Goal: Information Seeking & Learning: Find specific fact

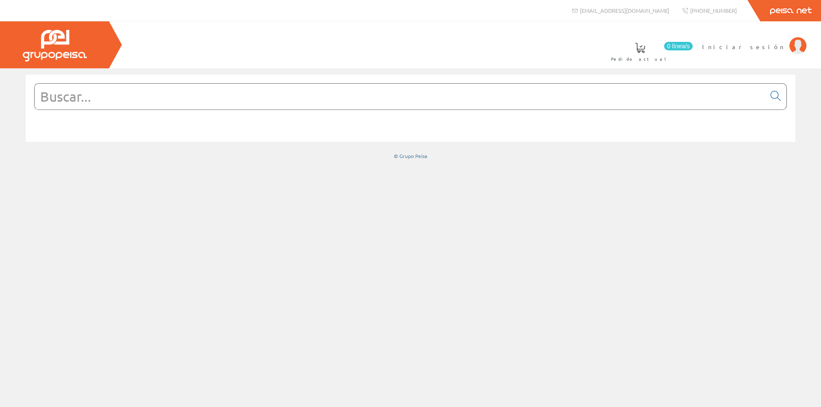
click at [242, 104] on input "text" at bounding box center [400, 97] width 730 height 26
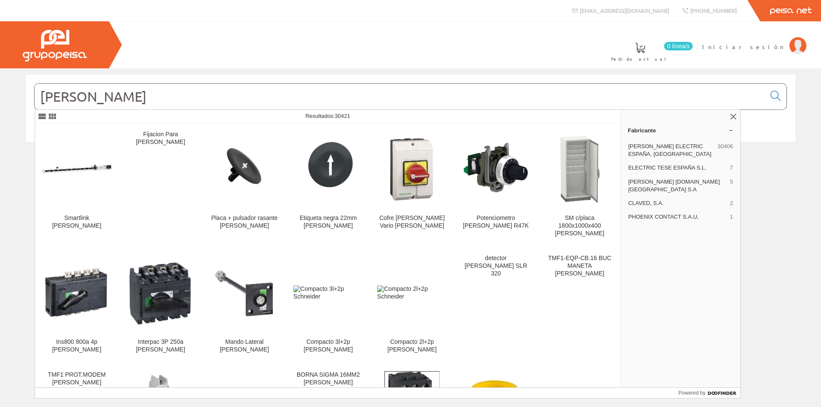
type input "SCHNEIDER"
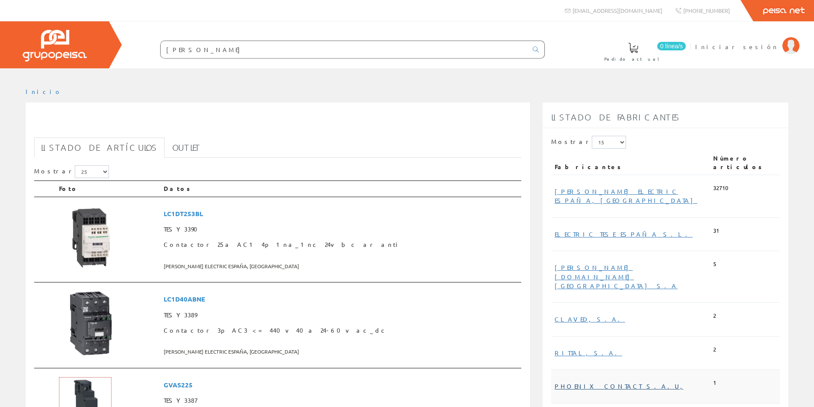
click at [613, 382] on link "PHOENIX CONTACT S.A.U," at bounding box center [619, 386] width 129 height 8
click at [610, 230] on link "ELECTRIC TESE ESPAÑA S.L." at bounding box center [624, 234] width 138 height 8
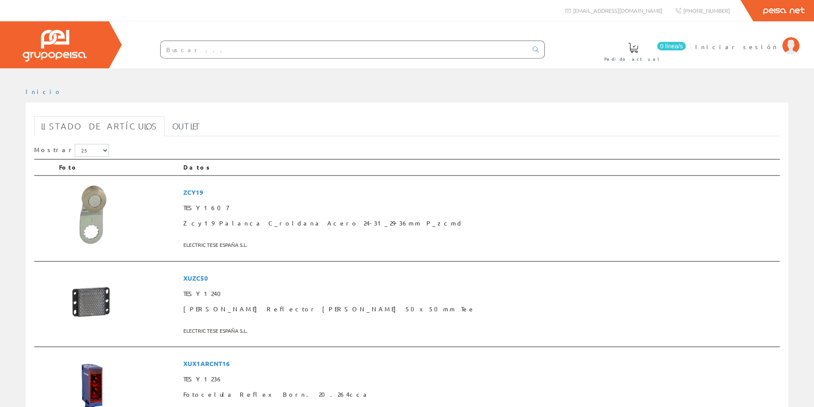
click at [195, 50] on input "text" at bounding box center [344, 49] width 367 height 17
type input "s"
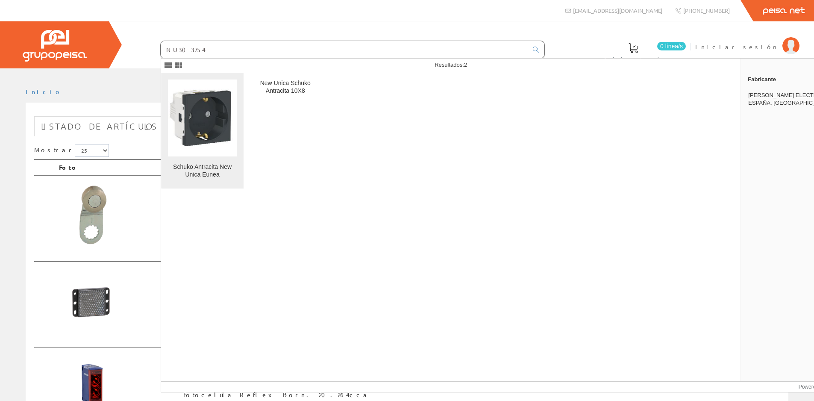
type input "NU303754"
click at [196, 111] on img at bounding box center [202, 118] width 69 height 68
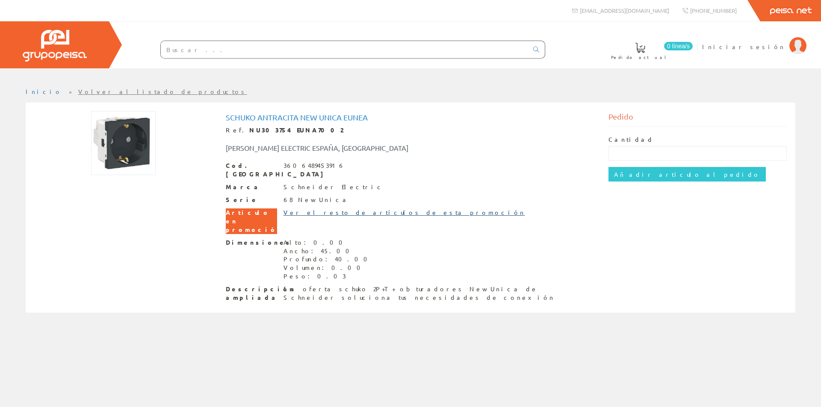
click at [317, 209] on link "Ver el resto de artículos de esta promoción" at bounding box center [403, 213] width 241 height 8
click at [327, 209] on link "Ver el resto de artículos de esta promoción" at bounding box center [403, 213] width 241 height 8
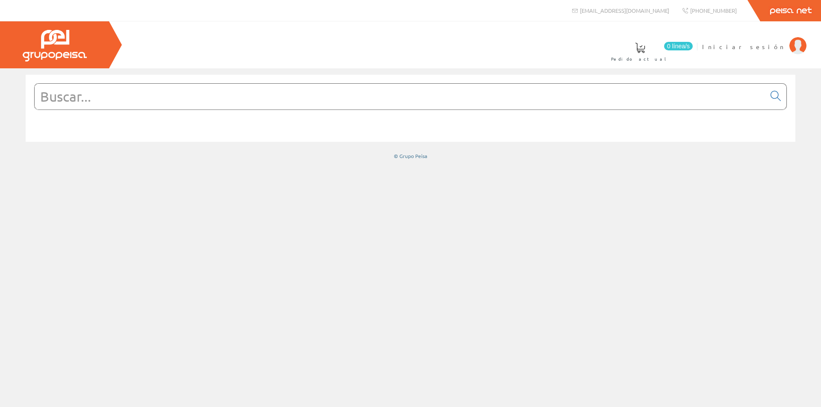
click at [99, 94] on input "text" at bounding box center [400, 97] width 730 height 26
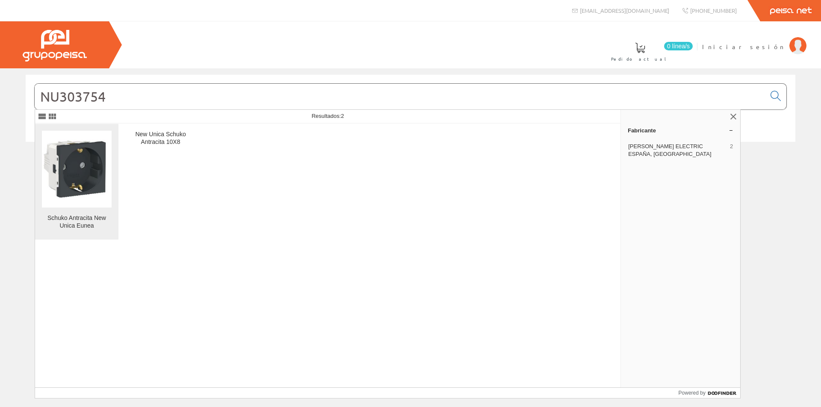
type input "NU303754"
click at [84, 175] on img at bounding box center [77, 169] width 70 height 69
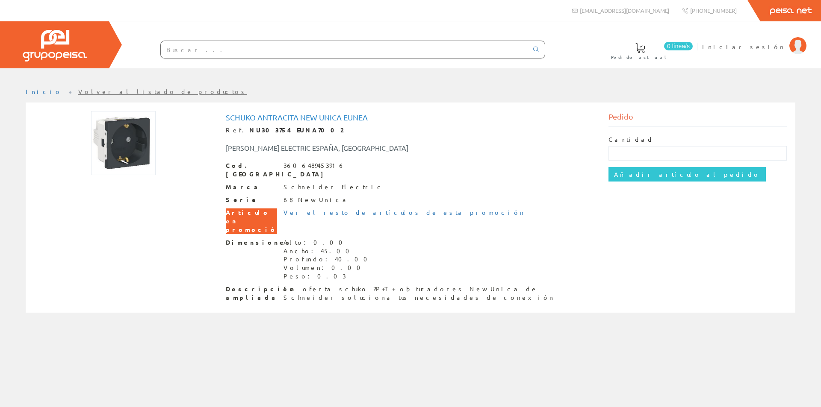
click at [193, 47] on input "text" at bounding box center [344, 49] width 367 height 17
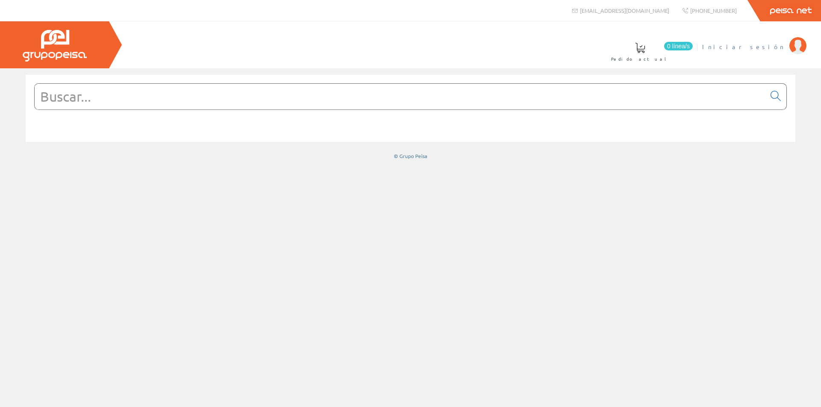
click at [769, 48] on span "Iniciar sesión" at bounding box center [743, 46] width 83 height 9
click at [120, 101] on input "text" at bounding box center [400, 97] width 730 height 26
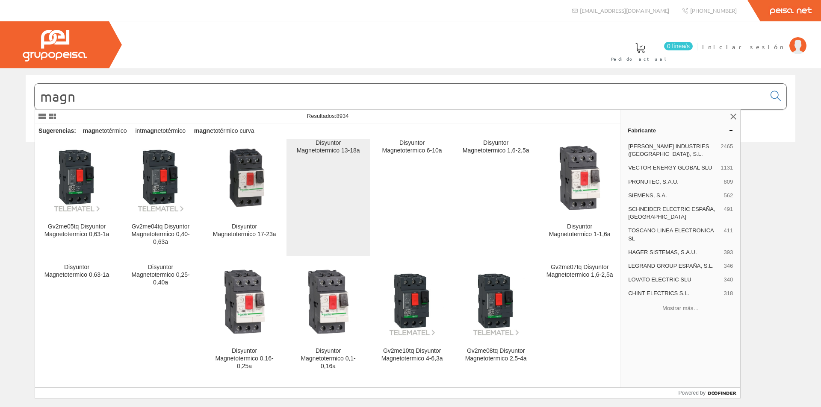
scroll to position [897, 0]
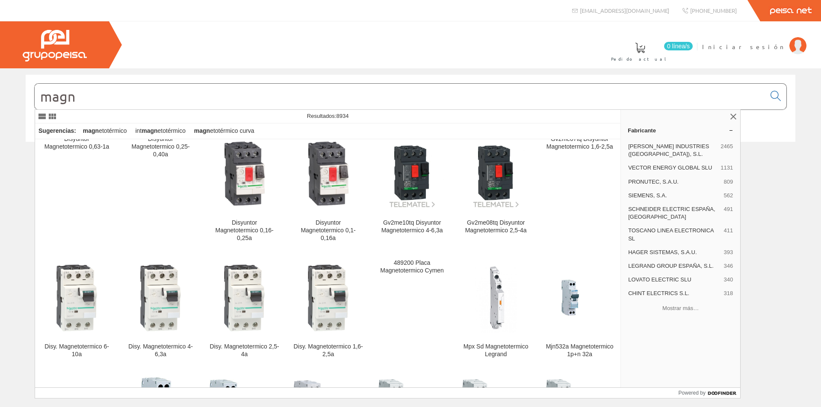
click at [82, 98] on input "magn" at bounding box center [400, 97] width 730 height 26
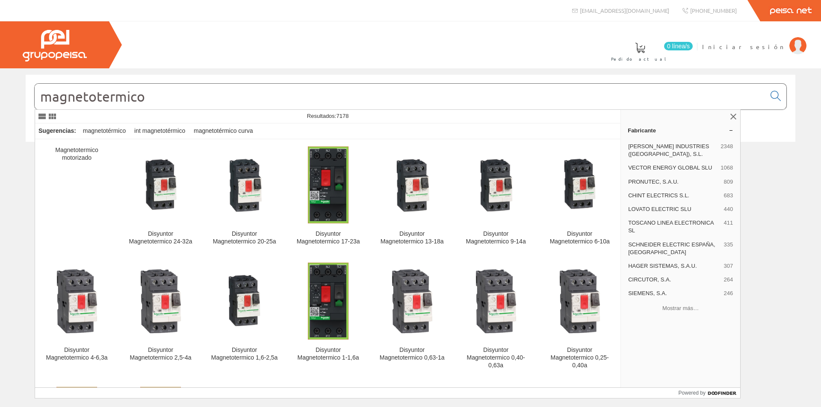
type input "magnetotermico"
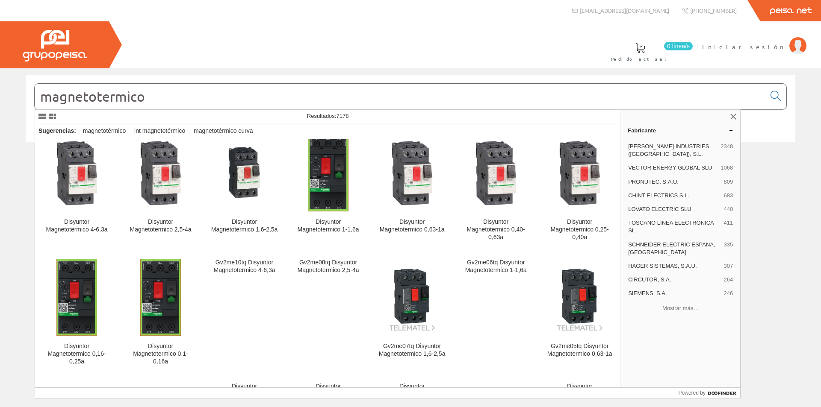
scroll to position [299, 0]
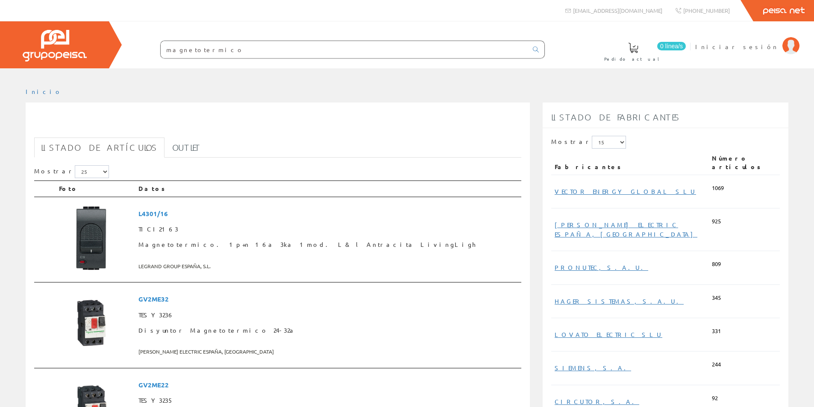
click at [195, 50] on input "magnetotermico" at bounding box center [344, 49] width 367 height 17
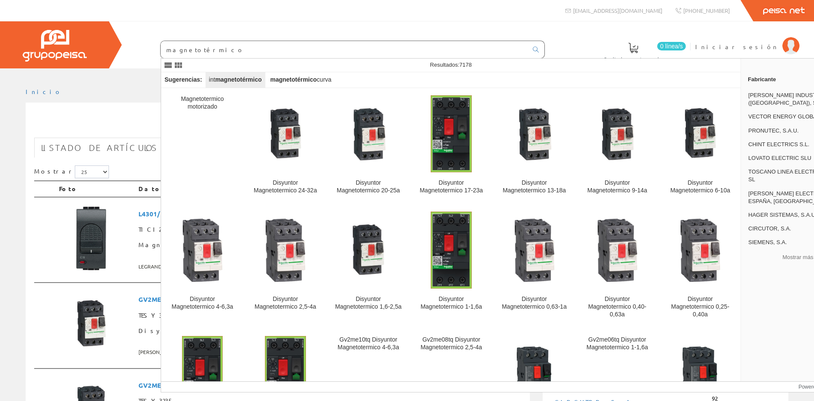
click at [245, 80] on strong "magnetotérmico" at bounding box center [238, 79] width 47 height 7
type input "int magnetotérmico"
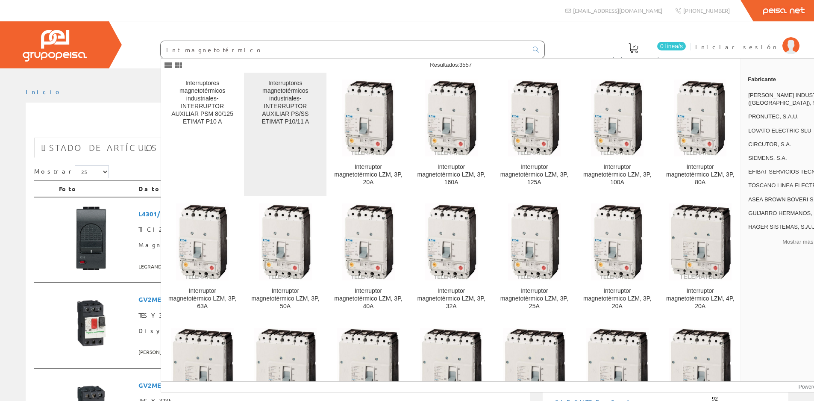
scroll to position [128, 0]
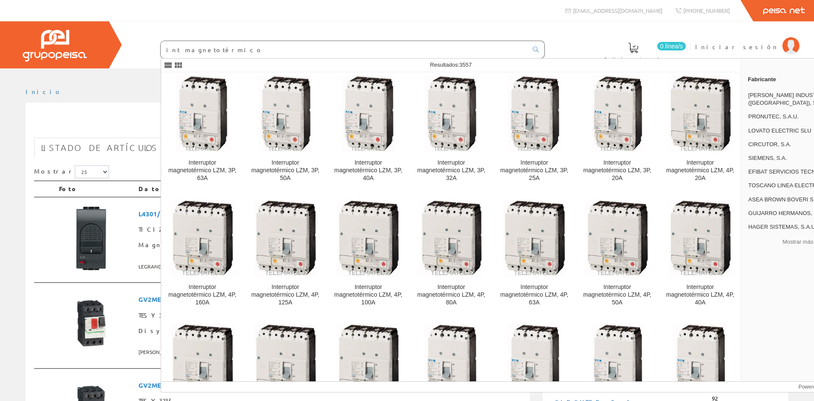
click at [199, 19] on div "magnetotermico info@peisa.com +34 962 96 59 14 Peisa Net" at bounding box center [407, 10] width 814 height 21
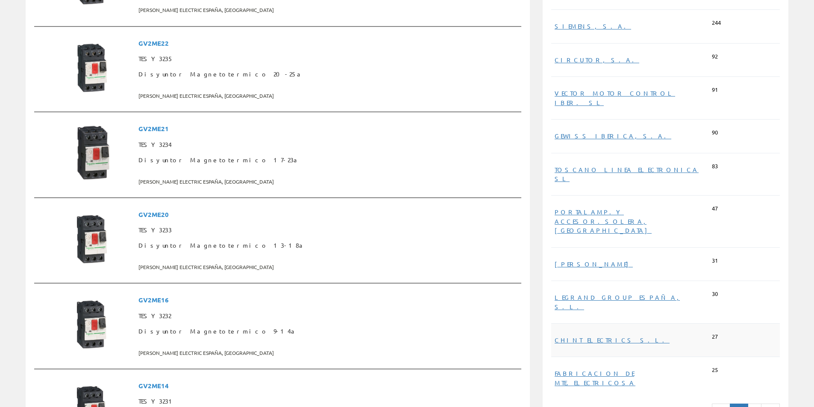
scroll to position [385, 0]
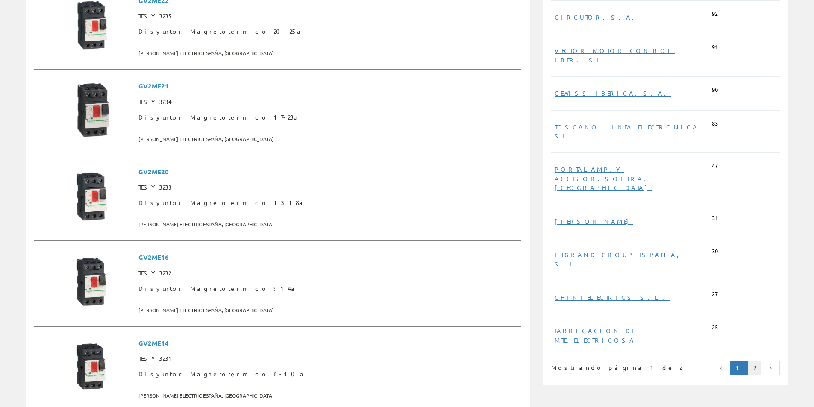
click at [756, 361] on link "2" at bounding box center [755, 368] width 14 height 15
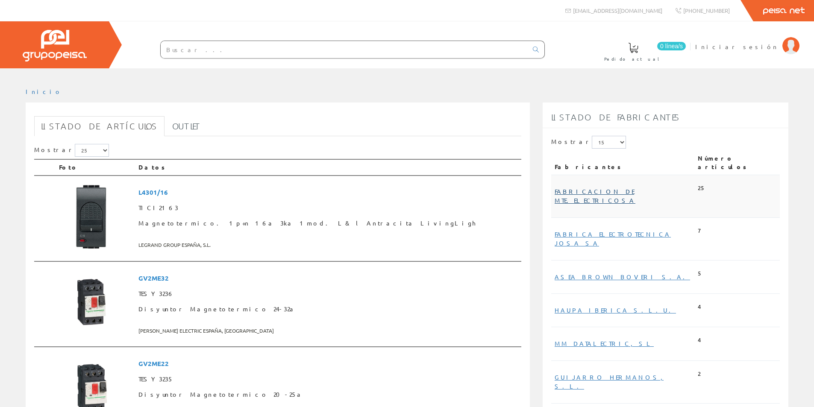
click at [595, 188] on link "FABRICACION DE MTE.ELECTRICOSA" at bounding box center [595, 196] width 81 height 17
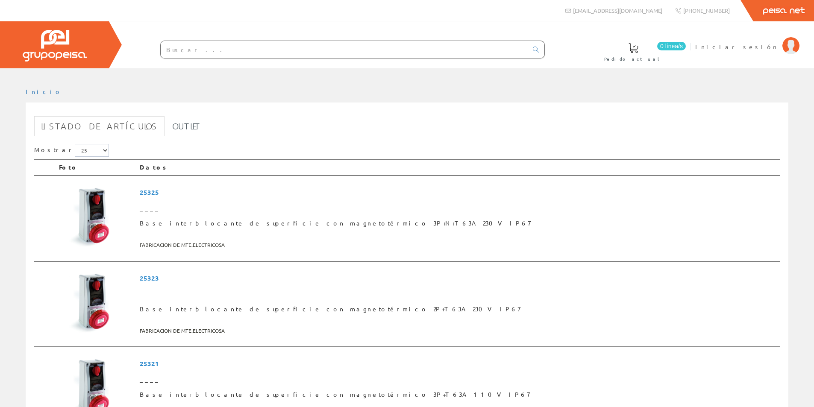
scroll to position [85, 0]
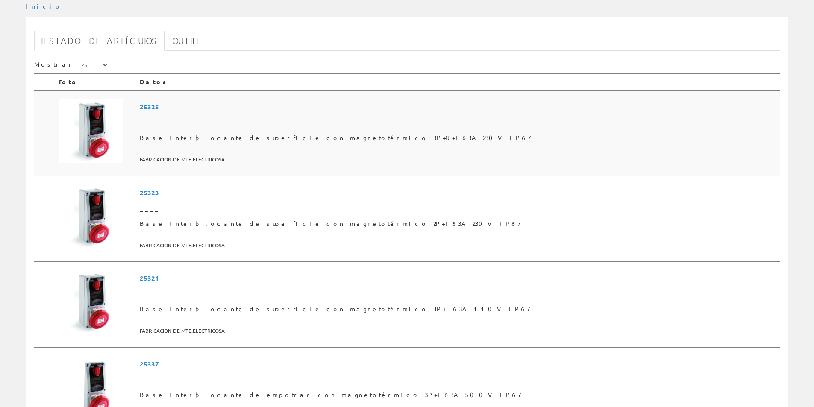
click at [278, 160] on span "FABRICACION DE MTE.ELECTRICOSA" at bounding box center [458, 160] width 637 height 14
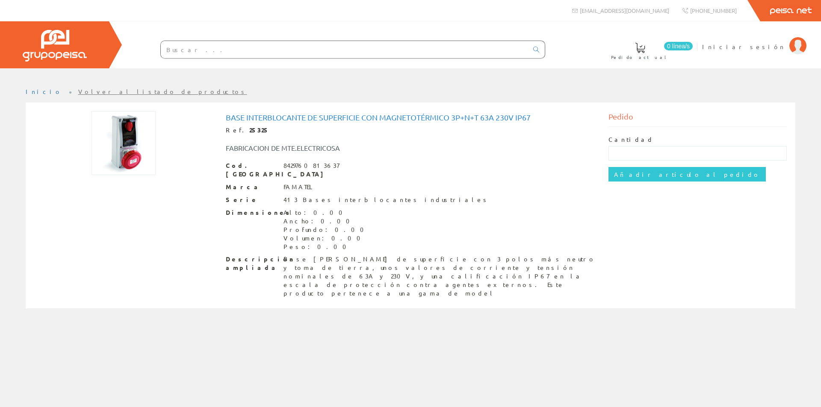
click at [318, 150] on div "FABRICACION DE MTE.ELECTRICOSA" at bounding box center [330, 148] width 223 height 10
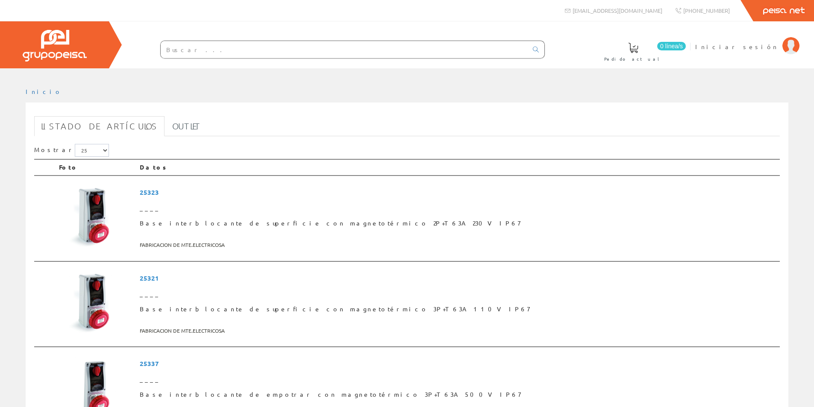
scroll to position [85, 0]
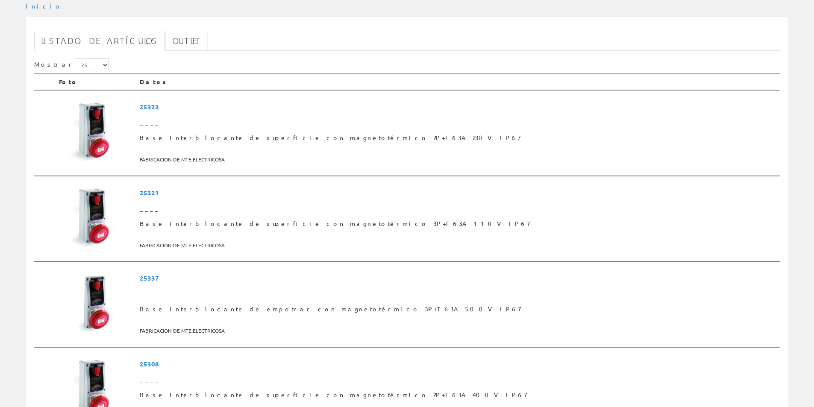
click at [165, 38] on link "Outlet" at bounding box center [186, 41] width 42 height 20
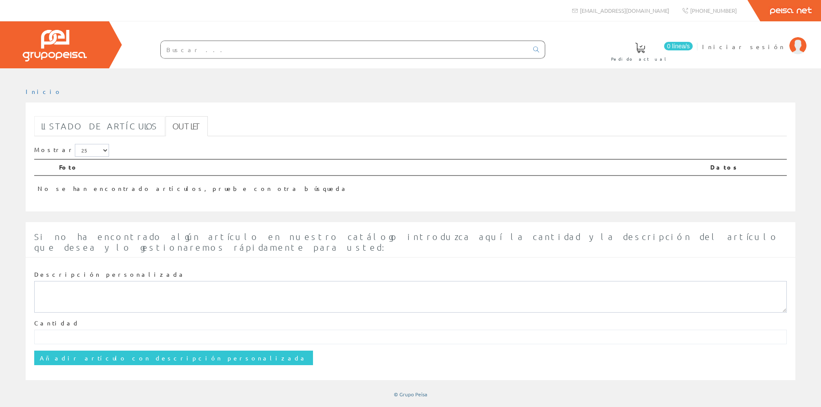
click at [91, 124] on link "Listado de artículos" at bounding box center [99, 126] width 130 height 20
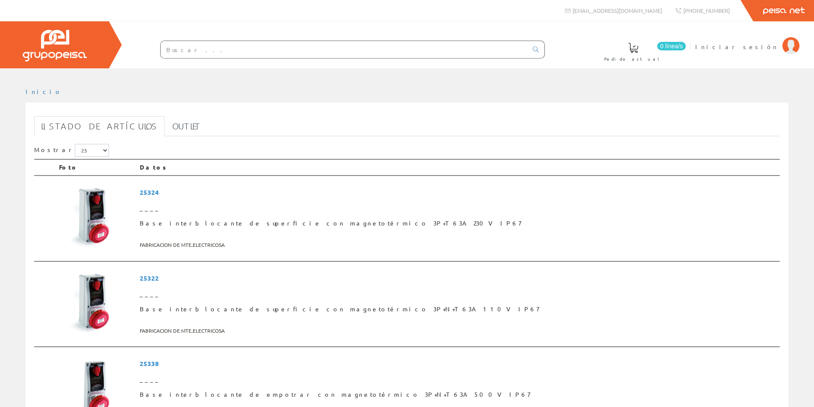
click at [382, 57] on input "text" at bounding box center [344, 49] width 367 height 17
click at [535, 43] on link at bounding box center [535, 49] width 17 height 15
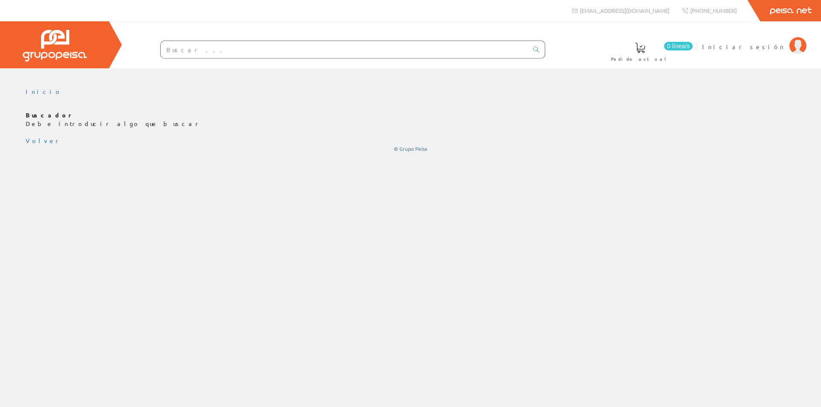
click at [227, 48] on input "text" at bounding box center [344, 49] width 367 height 17
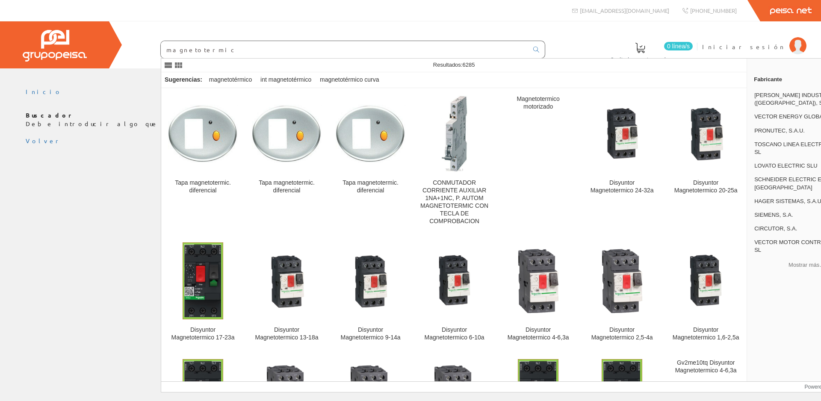
type input "magnetotermico"
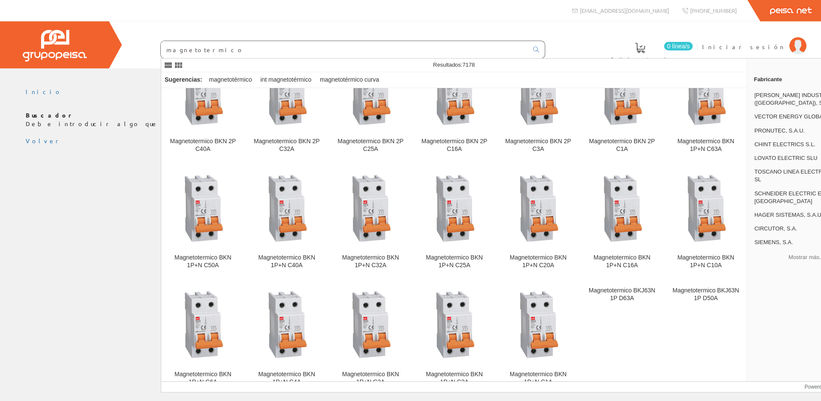
scroll to position [2479, 0]
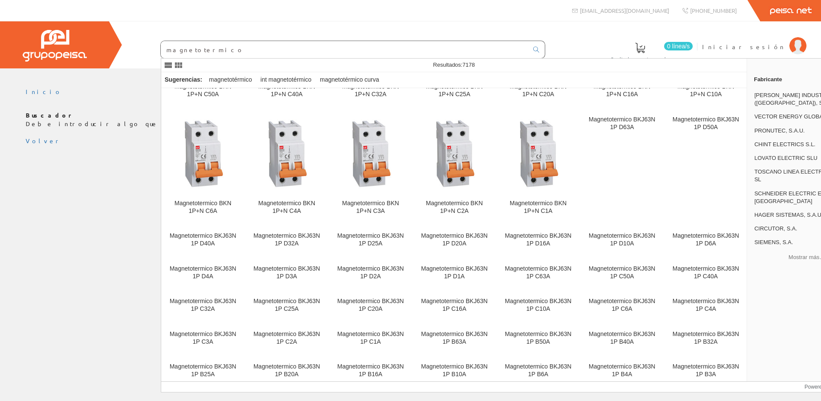
drag, startPoint x: 231, startPoint y: 51, endPoint x: 160, endPoint y: 49, distance: 70.6
click at [160, 49] on div "magnetotermico" at bounding box center [352, 50] width 385 height 18
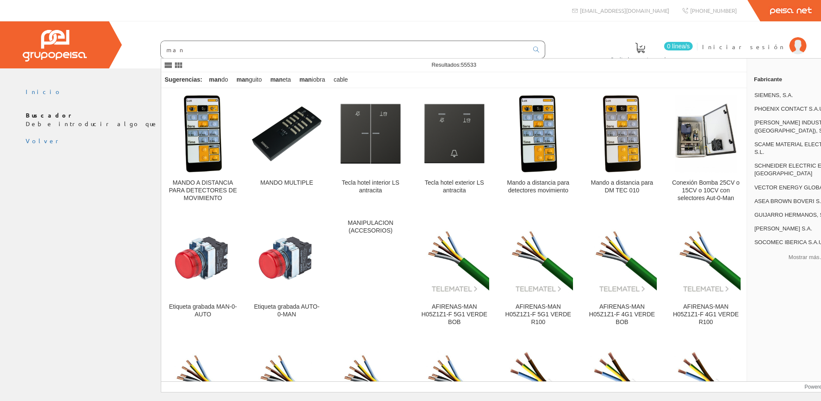
type input "man"
click at [184, 51] on input "man" at bounding box center [344, 49] width 367 height 17
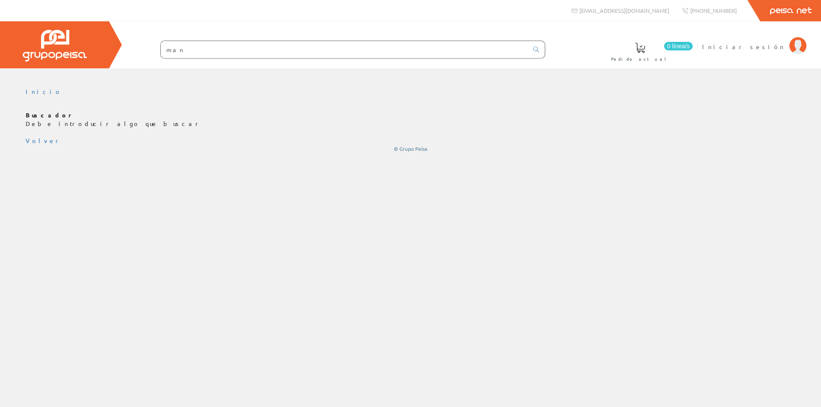
click at [197, 50] on input "man" at bounding box center [344, 49] width 367 height 17
type input "m"
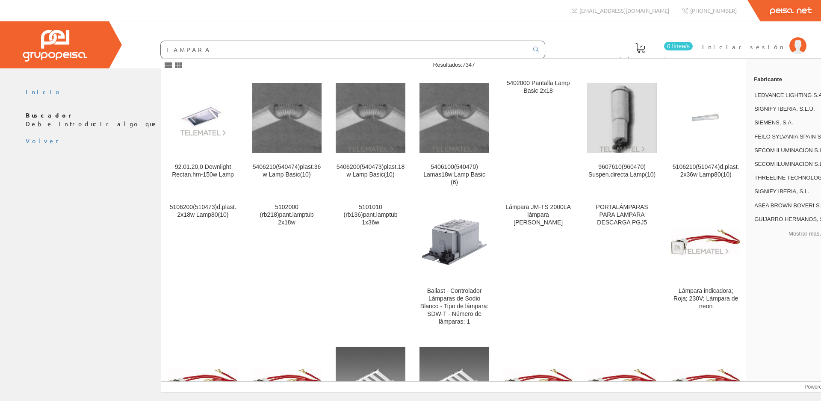
type input "LAMPARA"
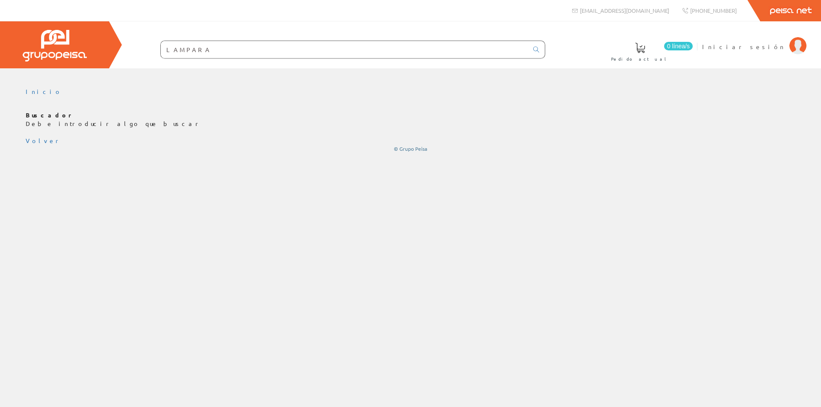
click at [249, 52] on input "LAMPARA" at bounding box center [344, 49] width 367 height 17
type input "L"
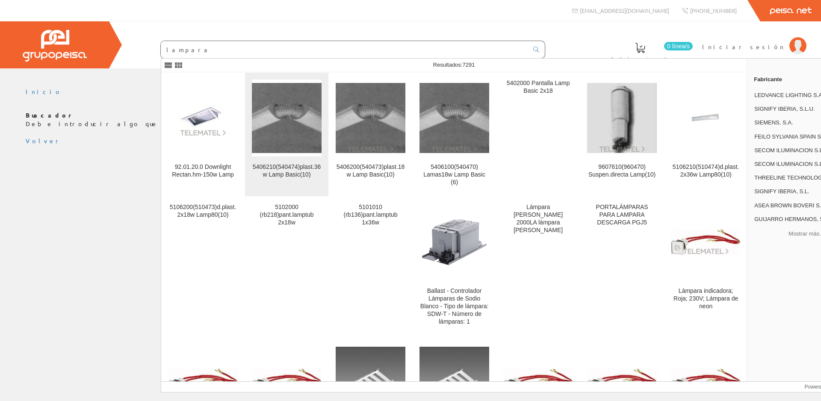
type input "lampara"
click at [299, 131] on img at bounding box center [287, 118] width 70 height 70
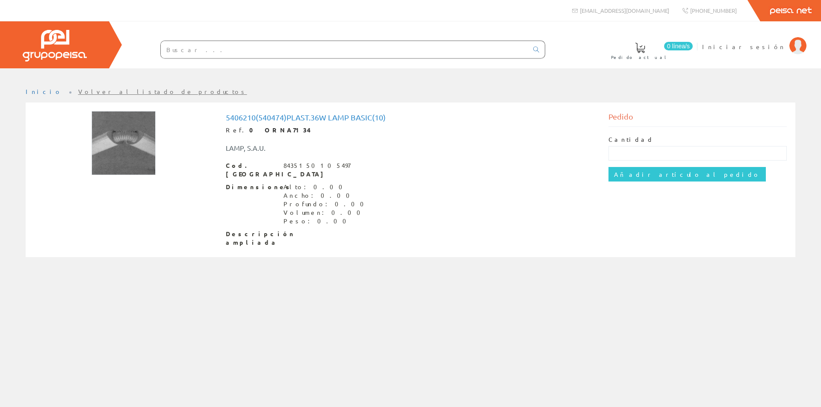
click at [90, 92] on link "Volver al listado de productos" at bounding box center [162, 92] width 169 height 8
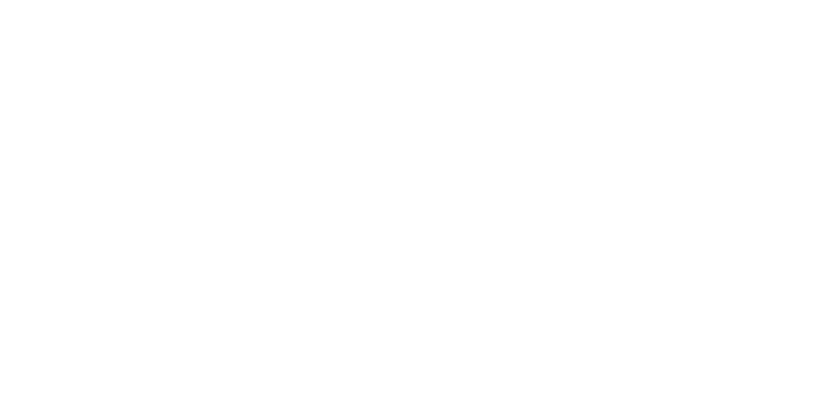
click at [0, 0] on html at bounding box center [0, 0] width 0 height 0
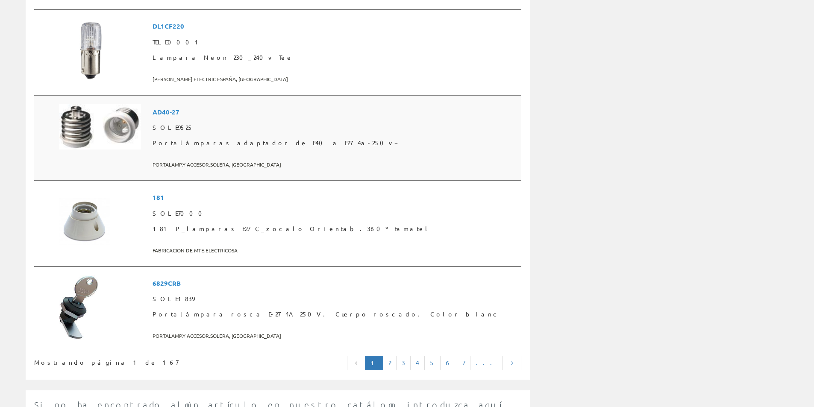
scroll to position [2009, 0]
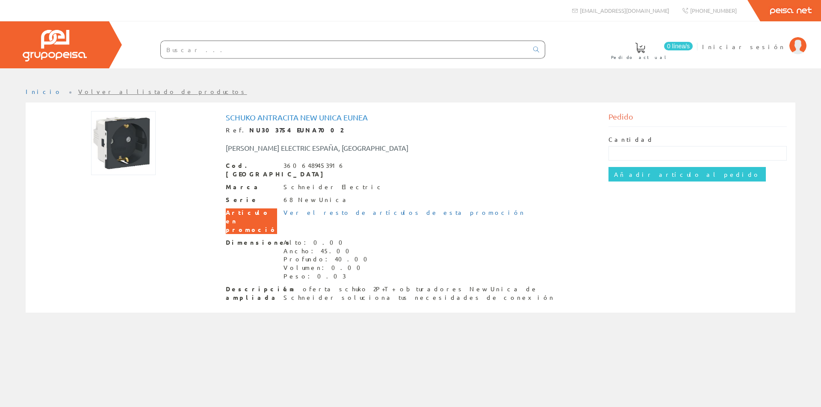
click at [210, 51] on input "text" at bounding box center [344, 49] width 367 height 17
type input "SCHUCKO ZENIT ANTRACITA"
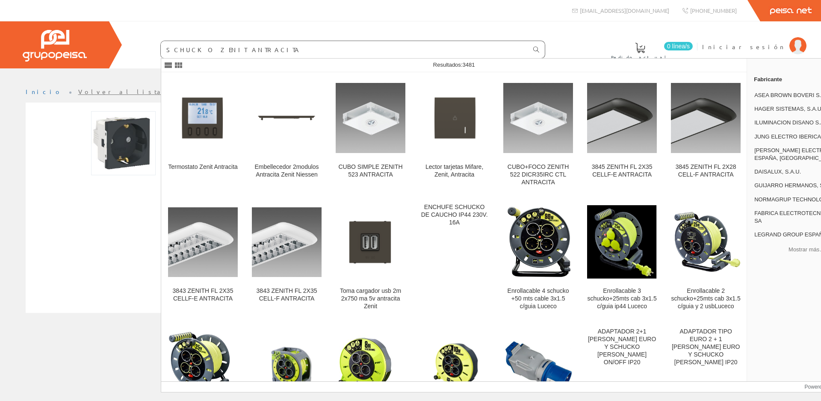
click at [542, 49] on link at bounding box center [535, 50] width 17 height 12
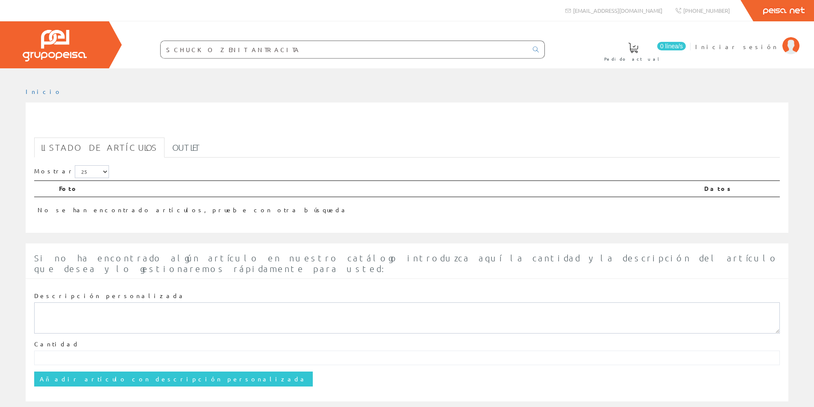
click at [172, 48] on input "SCHUCKO ZENIT ANTRACITA" at bounding box center [344, 49] width 367 height 17
drag, startPoint x: 262, startPoint y: 46, endPoint x: -122, endPoint y: 37, distance: 383.5
click at [0, 37] on html "SCHUCKO ZENIT ANTRACITA" at bounding box center [407, 203] width 814 height 407
click at [181, 56] on input "text" at bounding box center [344, 49] width 367 height 17
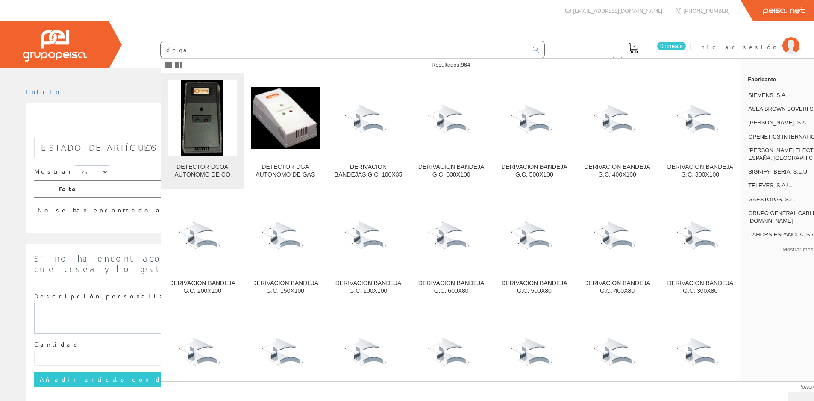
type input "dcga"
click at [209, 130] on img at bounding box center [202, 117] width 42 height 77
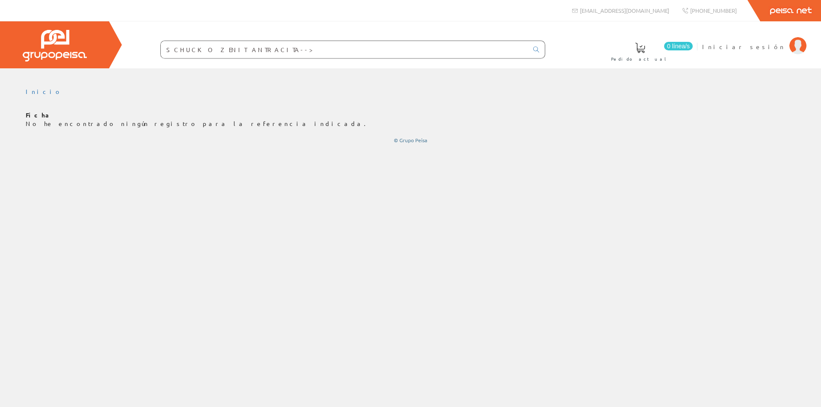
click at [197, 50] on input "SCHUCKO ZENIT ANTRACITA-->" at bounding box center [344, 49] width 367 height 17
click at [243, 46] on input "SCHUCKO ZENIT ANTRACITA-->" at bounding box center [344, 49] width 367 height 17
drag, startPoint x: 256, startPoint y: 51, endPoint x: 96, endPoint y: 26, distance: 162.2
click at [129, 45] on form "SCHUCKO ZENIT ANTRACITA-->" at bounding box center [335, 50] width 419 height 18
click at [168, 53] on input "text" at bounding box center [344, 49] width 367 height 17
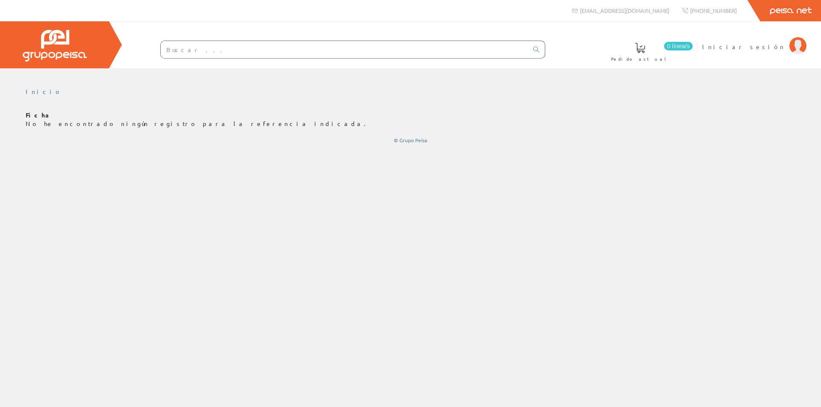
click at [127, 145] on div "Inicio Ficha No he encontrado ningún registro para la referencia indicada. © Gr…" at bounding box center [410, 115] width 821 height 69
click at [209, 48] on input "text" at bounding box center [344, 49] width 367 height 17
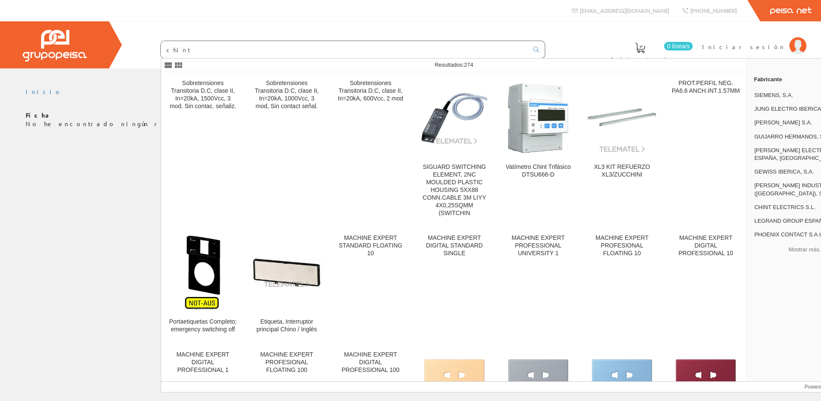
type input "chint"
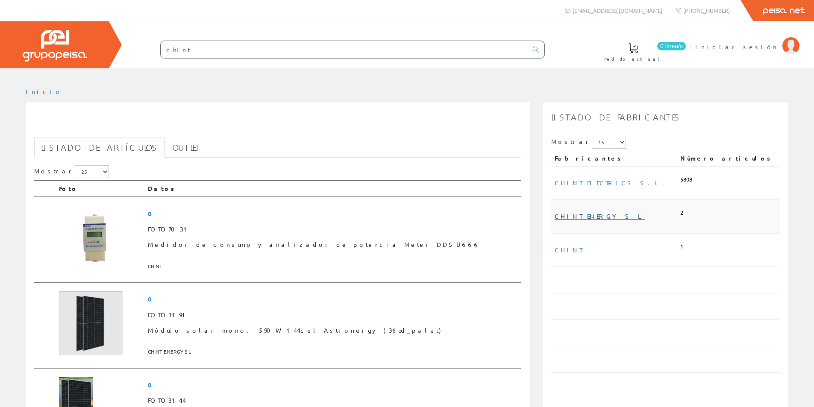
click at [585, 218] on link "CHINT ENERGY S L" at bounding box center [600, 216] width 91 height 8
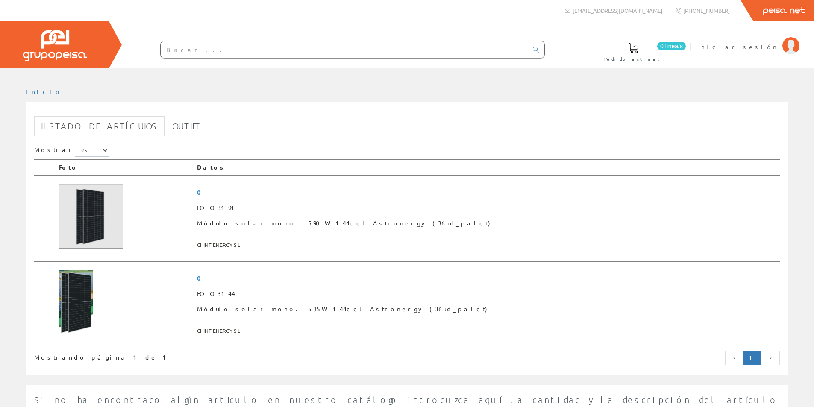
click at [227, 43] on input "text" at bounding box center [344, 49] width 367 height 17
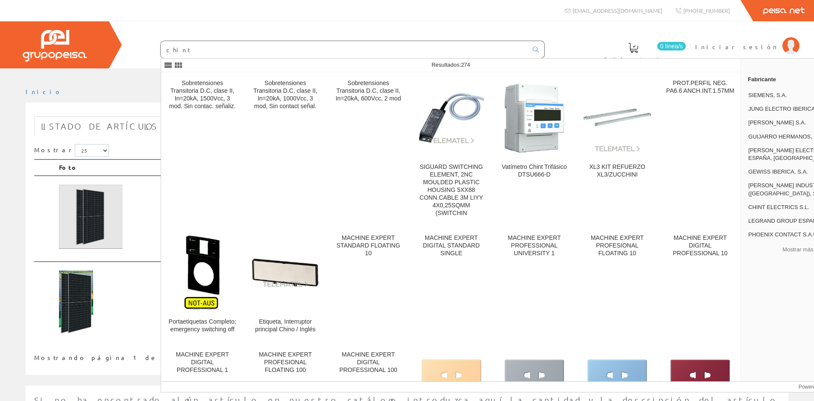
type input "chint"
click at [185, 52] on input "chint" at bounding box center [344, 49] width 367 height 17
click at [530, 47] on link at bounding box center [535, 49] width 17 height 15
click at [535, 49] on icon at bounding box center [536, 50] width 6 height 6
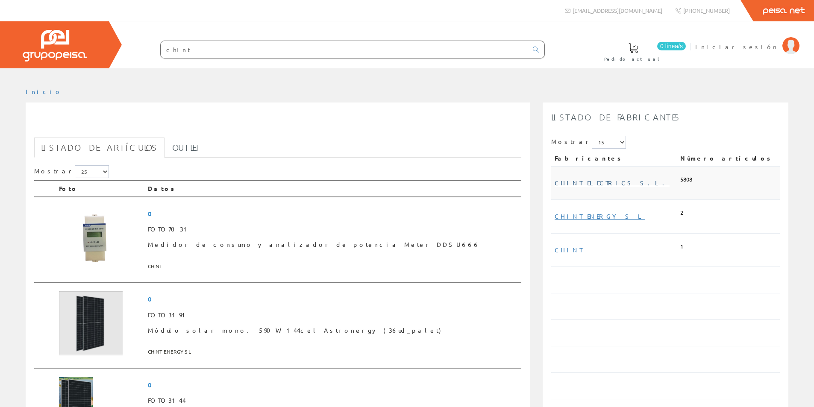
click at [586, 183] on link "CHINT ELECTRICS S.L." at bounding box center [612, 183] width 115 height 8
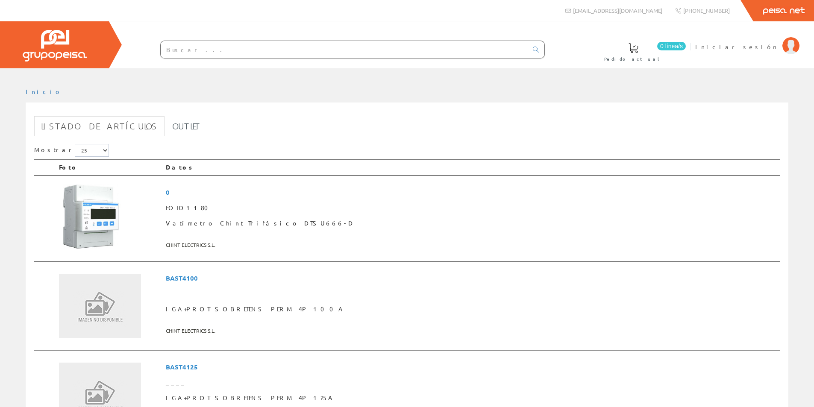
click at [177, 56] on input "text" at bounding box center [344, 49] width 367 height 17
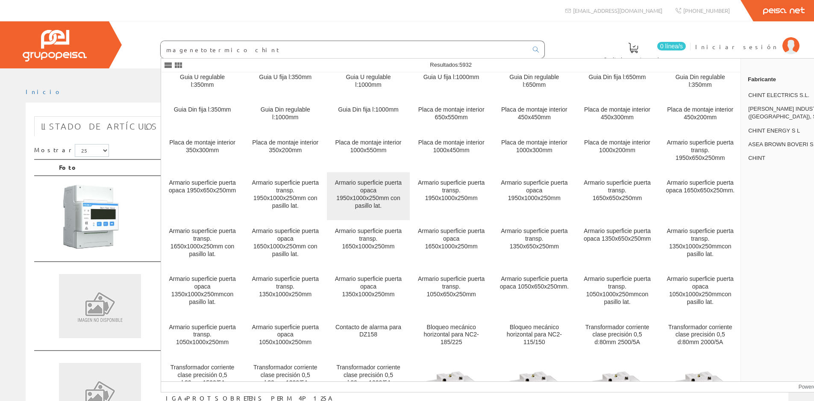
scroll to position [514, 0]
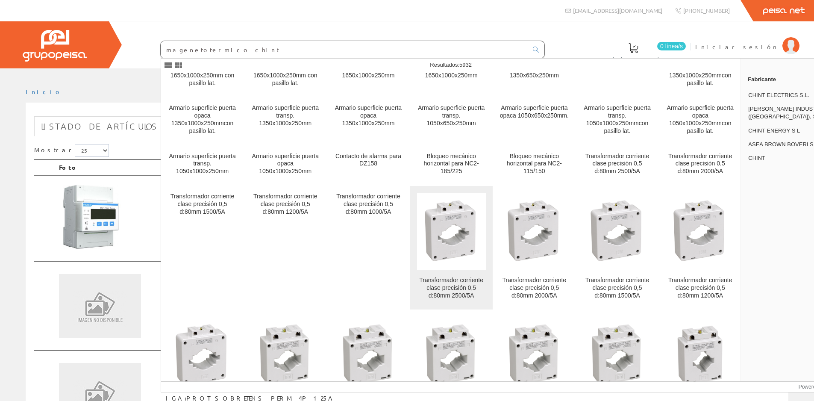
type input "magenetotermico chint"
click at [436, 207] on img at bounding box center [451, 231] width 69 height 75
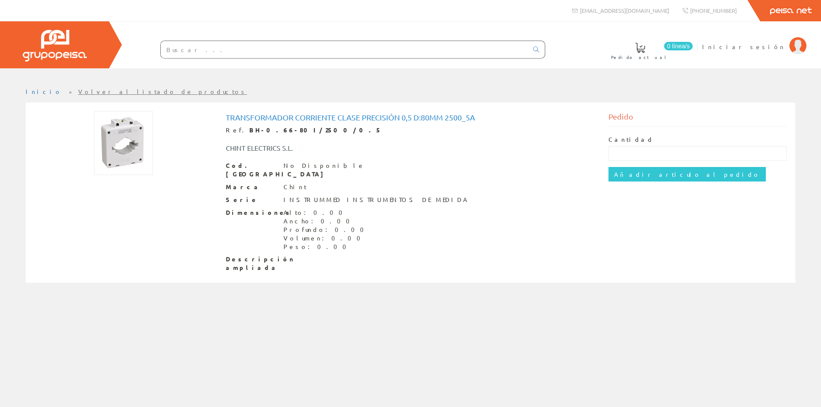
click at [233, 51] on input "text" at bounding box center [344, 49] width 367 height 17
